Goal: Use online tool/utility: Utilize a website feature to perform a specific function

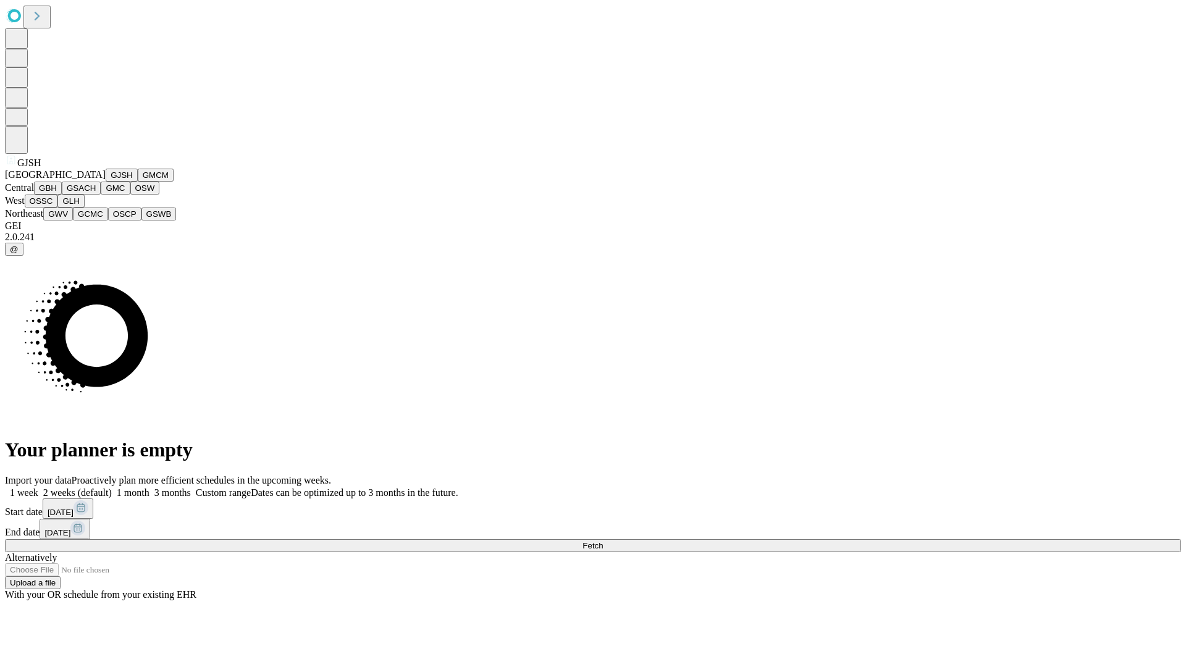
click at [106, 182] on button "GJSH" at bounding box center [122, 175] width 32 height 13
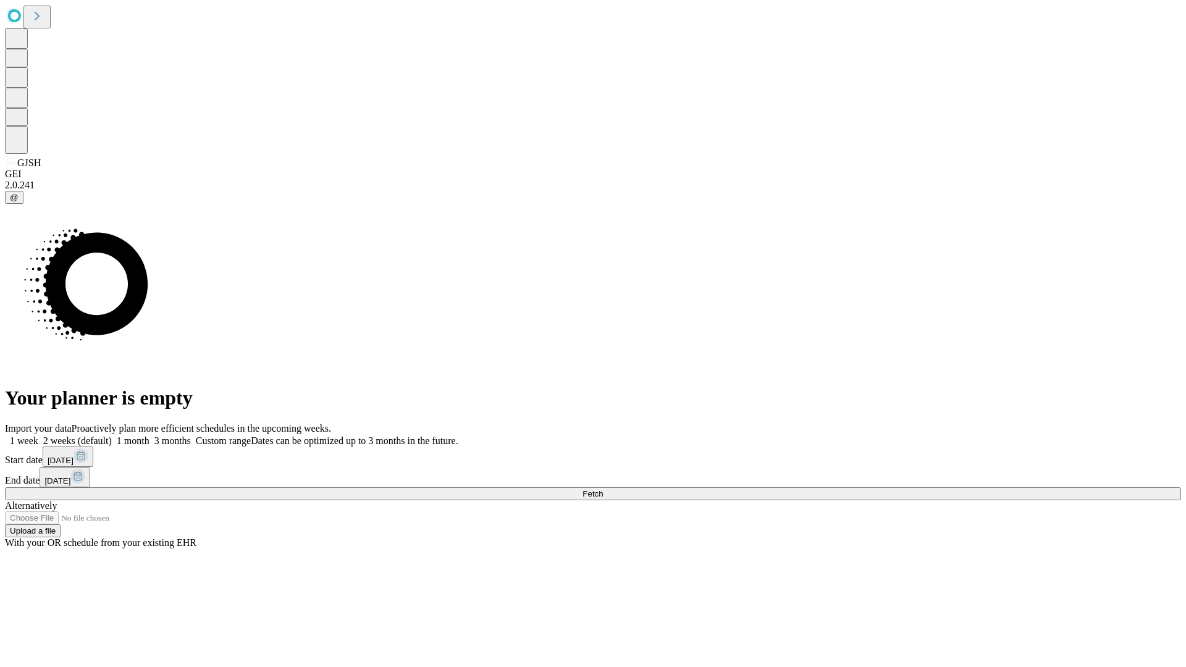
click at [112, 436] on label "2 weeks (default)" at bounding box center [75, 441] width 74 height 11
click at [603, 489] on span "Fetch" at bounding box center [593, 493] width 20 height 9
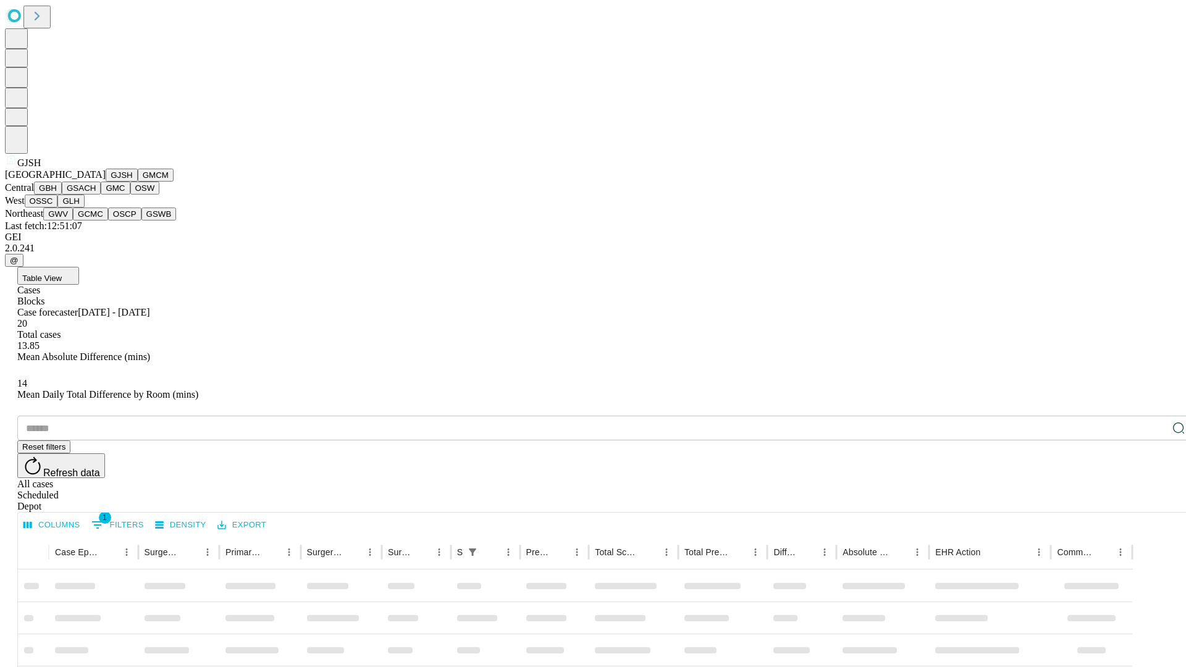
click at [138, 182] on button "GMCM" at bounding box center [156, 175] width 36 height 13
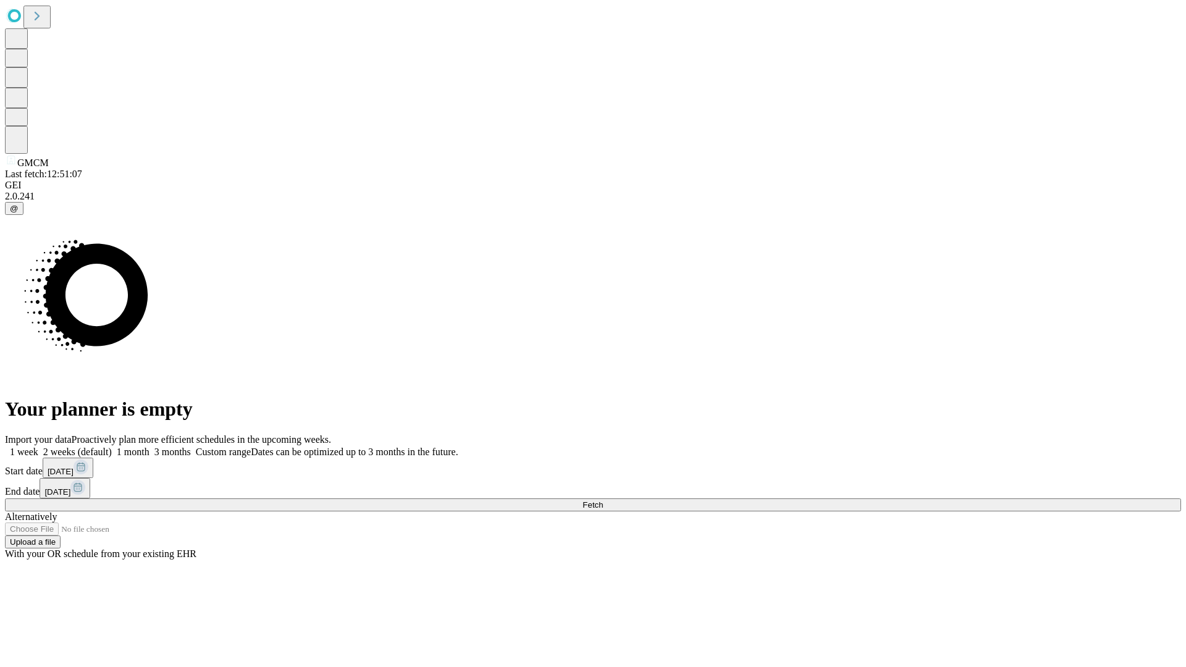
click at [112, 447] on label "2 weeks (default)" at bounding box center [75, 452] width 74 height 11
click at [603, 500] on span "Fetch" at bounding box center [593, 504] width 20 height 9
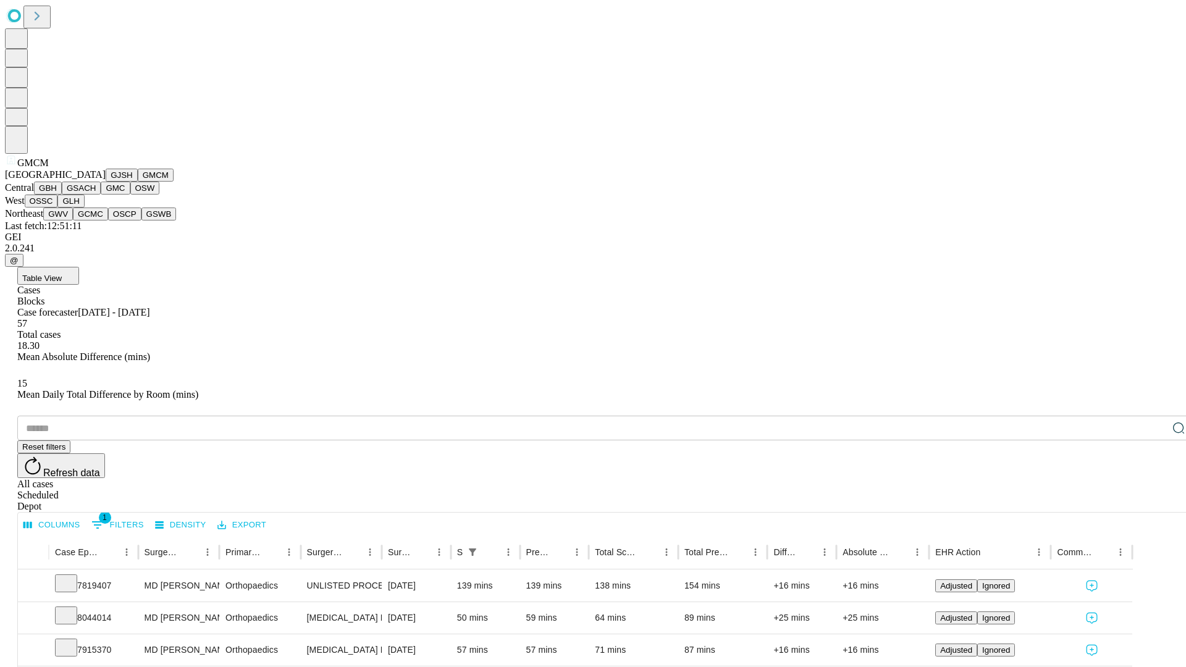
click at [62, 195] on button "GBH" at bounding box center [48, 188] width 28 height 13
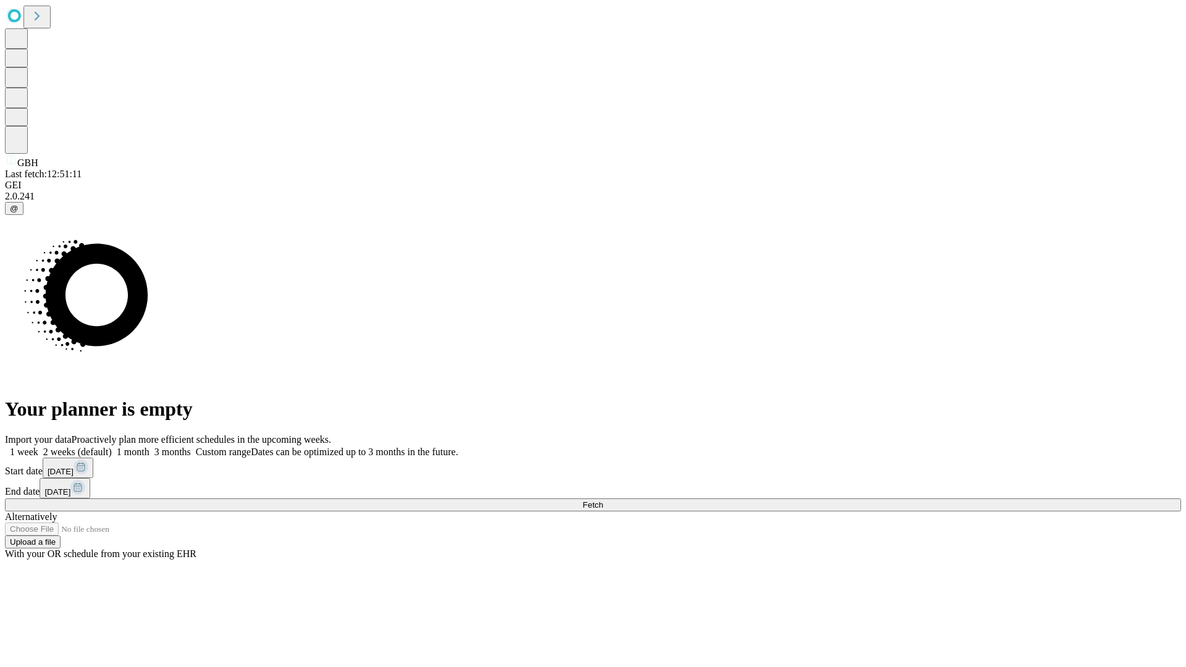
click at [112, 447] on label "2 weeks (default)" at bounding box center [75, 452] width 74 height 11
click at [603, 500] on span "Fetch" at bounding box center [593, 504] width 20 height 9
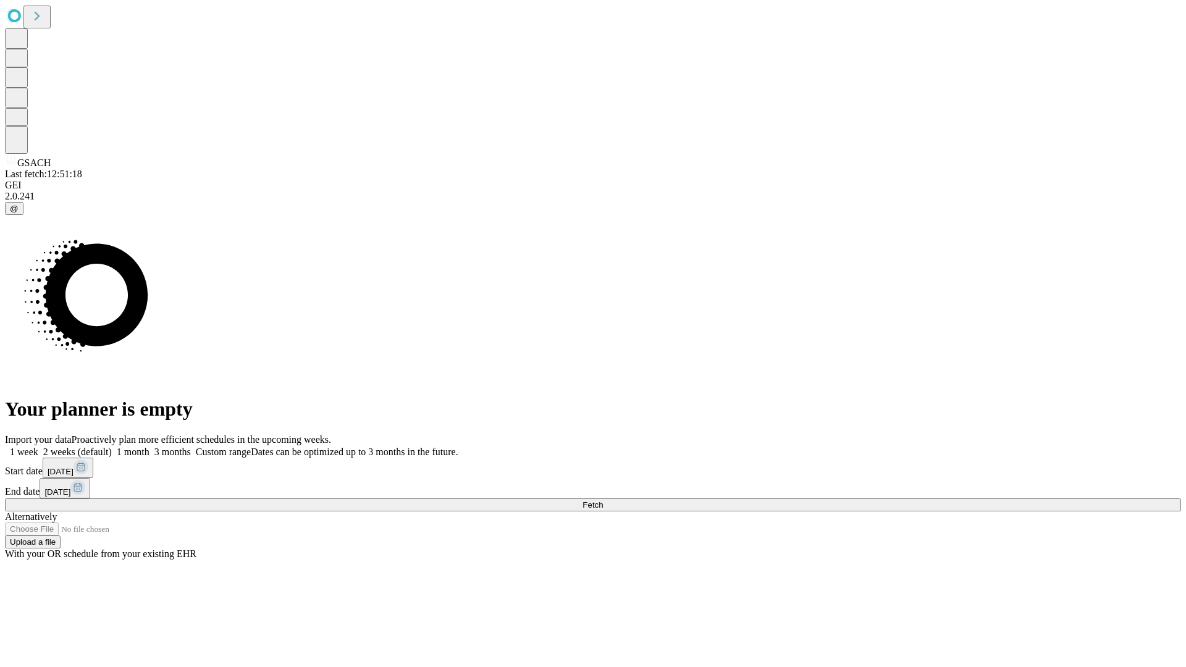
click at [112, 447] on label "2 weeks (default)" at bounding box center [75, 452] width 74 height 11
click at [603, 500] on span "Fetch" at bounding box center [593, 504] width 20 height 9
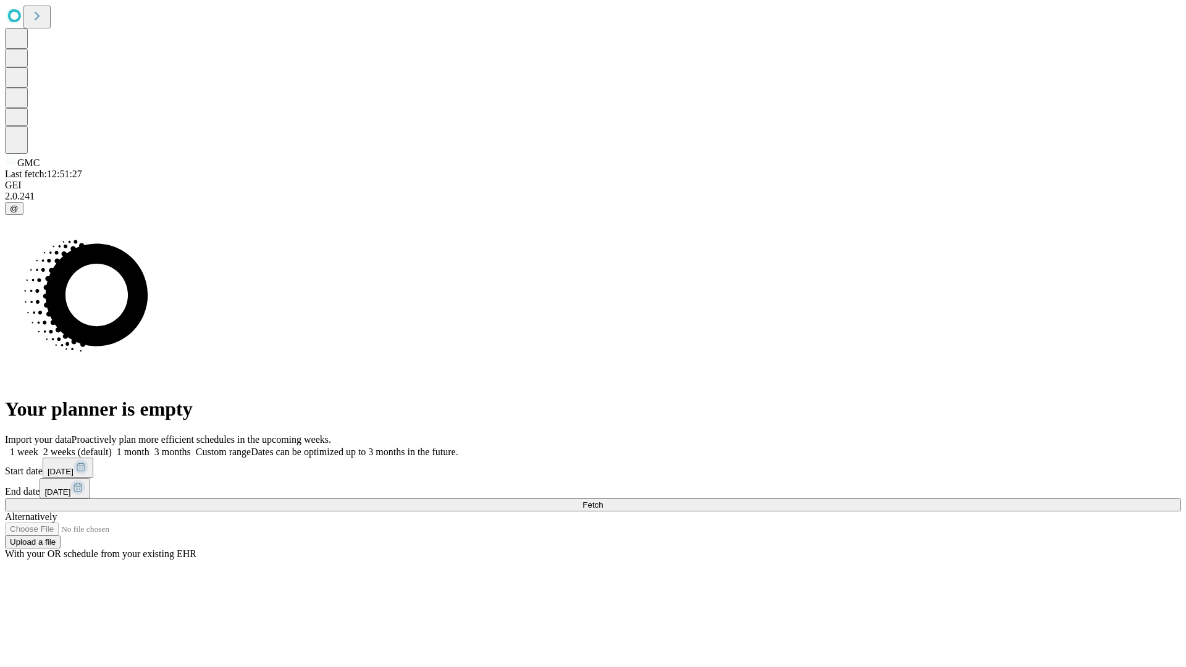
click at [112, 447] on label "2 weeks (default)" at bounding box center [75, 452] width 74 height 11
click at [603, 500] on span "Fetch" at bounding box center [593, 504] width 20 height 9
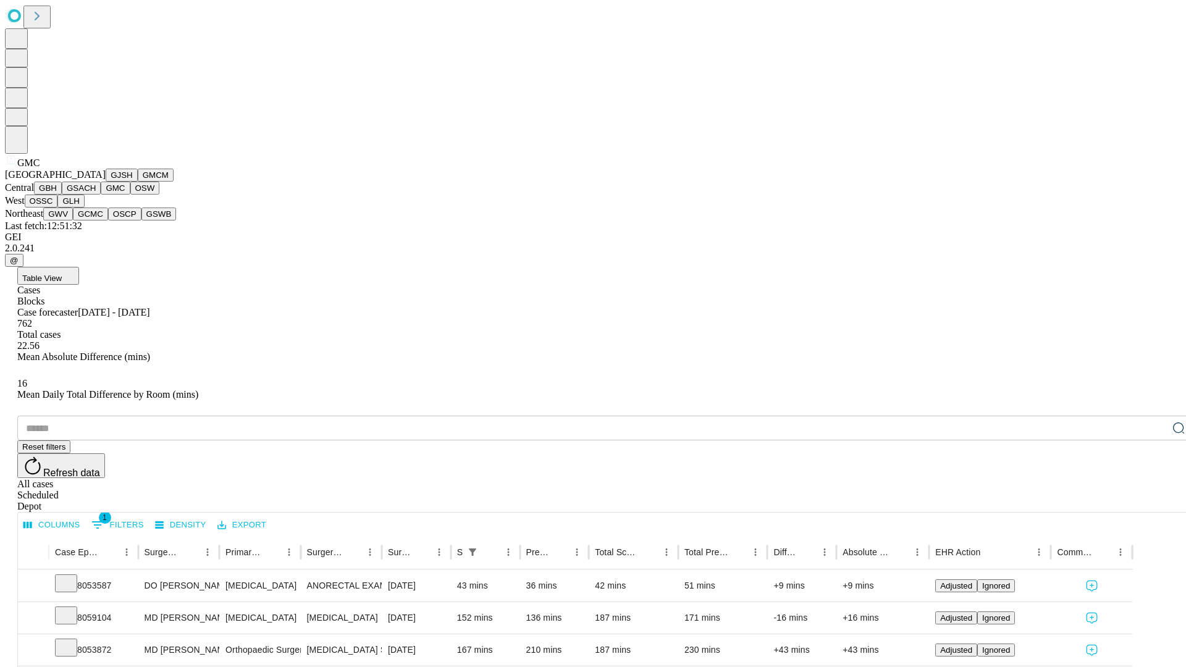
click at [130, 195] on button "OSW" at bounding box center [145, 188] width 30 height 13
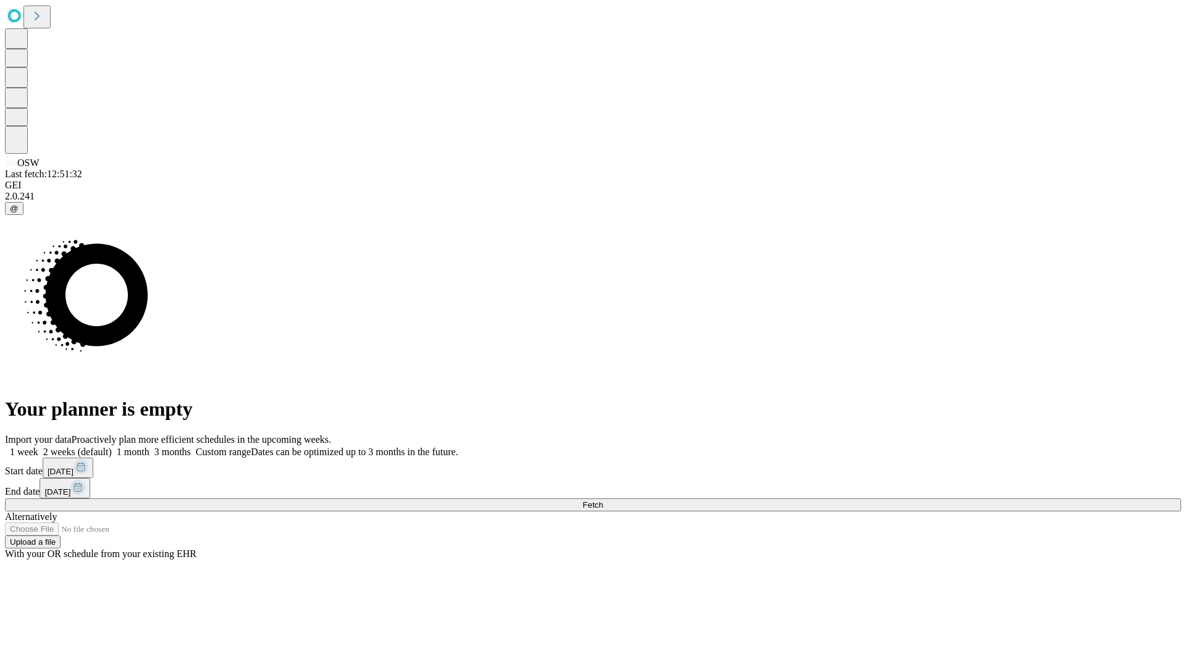
click at [112, 447] on label "2 weeks (default)" at bounding box center [75, 452] width 74 height 11
click at [603, 500] on span "Fetch" at bounding box center [593, 504] width 20 height 9
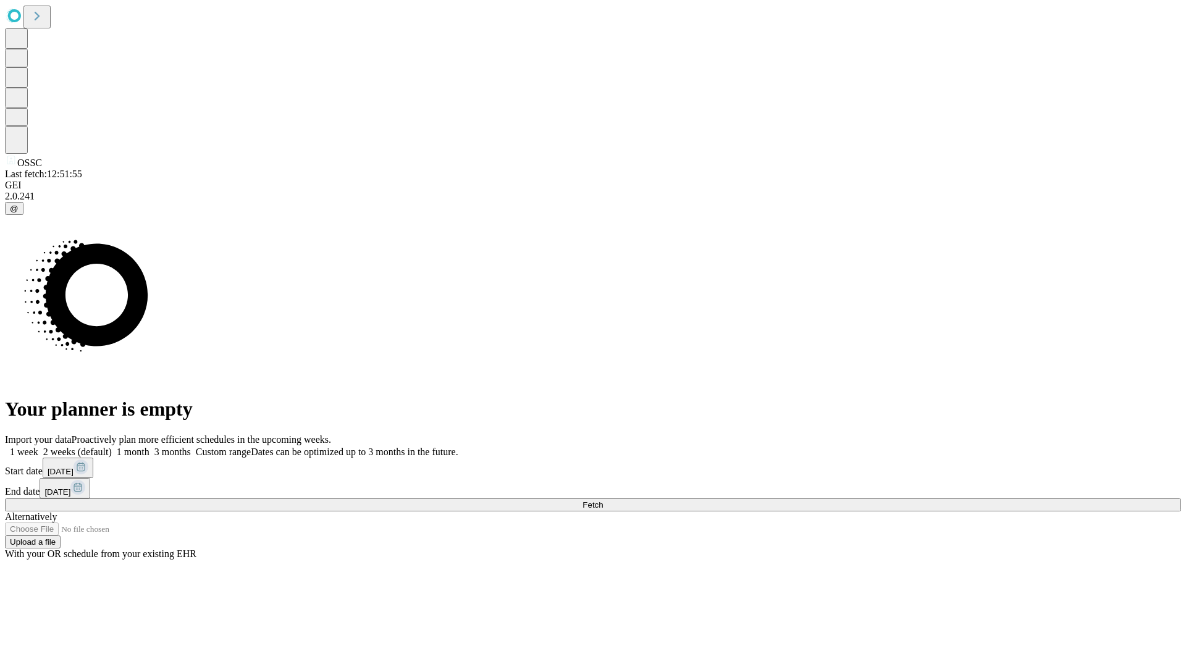
click at [603, 500] on span "Fetch" at bounding box center [593, 504] width 20 height 9
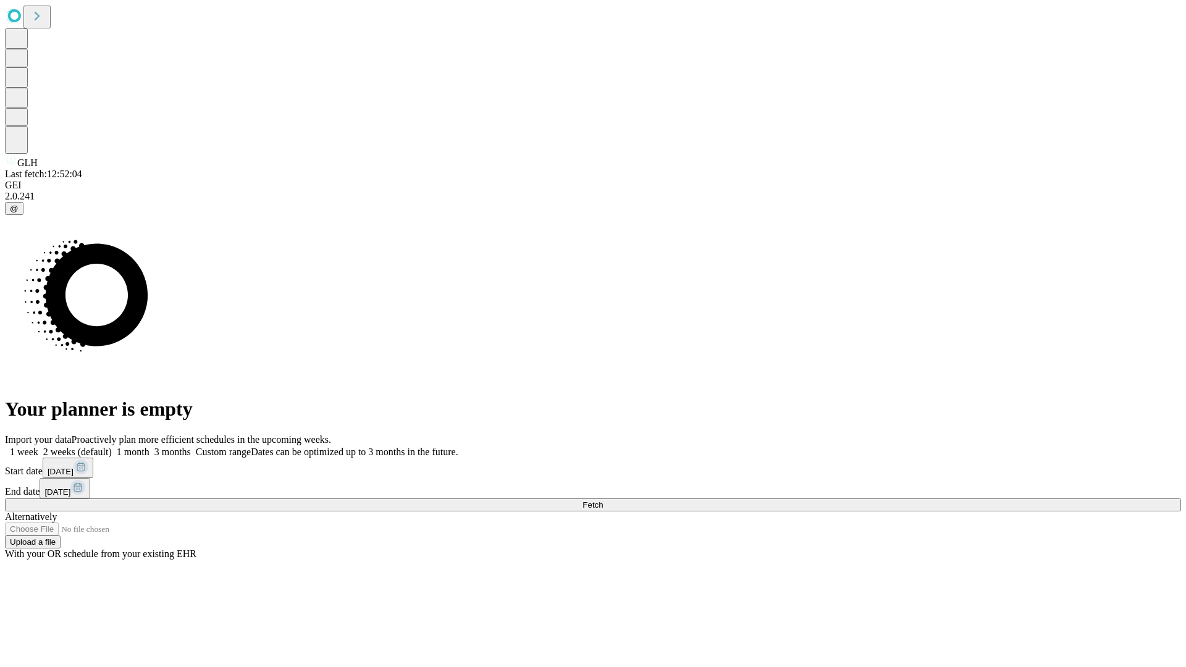
click at [112, 447] on label "2 weeks (default)" at bounding box center [75, 452] width 74 height 11
click at [603, 500] on span "Fetch" at bounding box center [593, 504] width 20 height 9
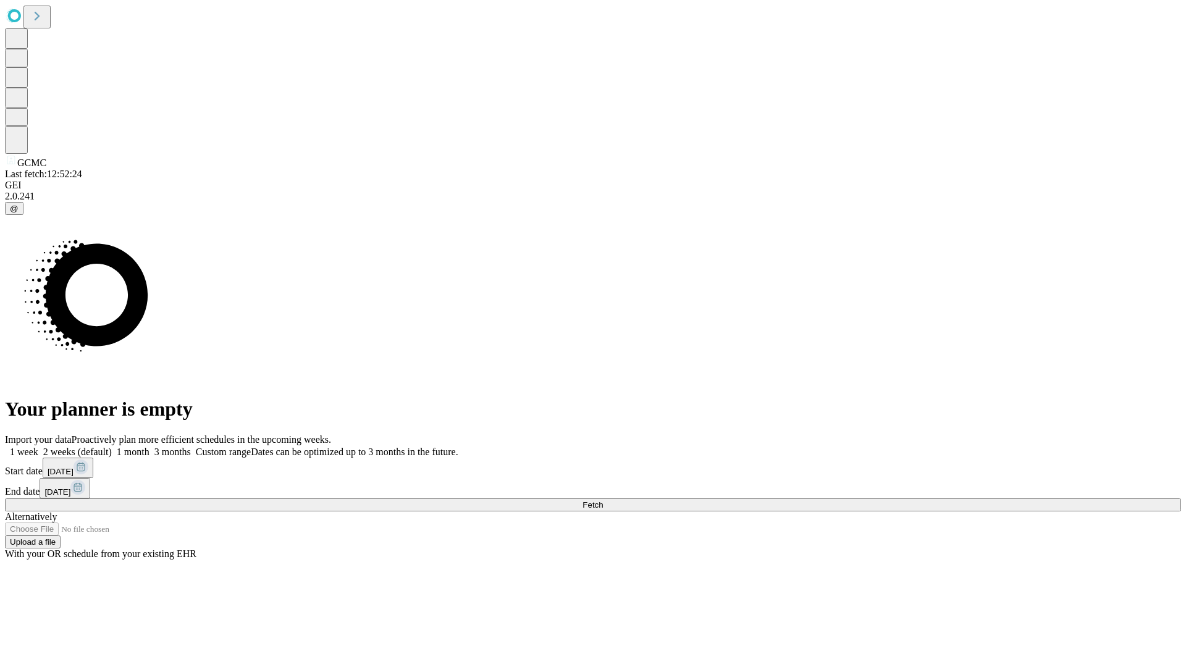
click at [112, 447] on label "2 weeks (default)" at bounding box center [75, 452] width 74 height 11
click at [603, 500] on span "Fetch" at bounding box center [593, 504] width 20 height 9
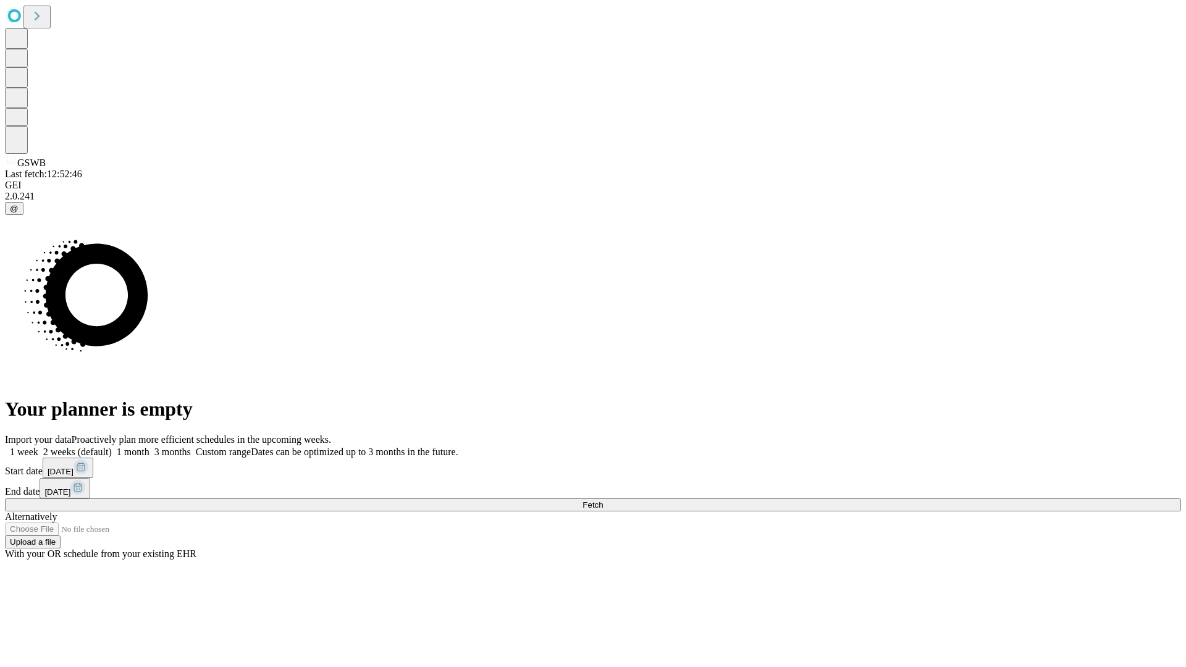
click at [112, 447] on label "2 weeks (default)" at bounding box center [75, 452] width 74 height 11
click at [603, 500] on span "Fetch" at bounding box center [593, 504] width 20 height 9
